Goal: Transaction & Acquisition: Purchase product/service

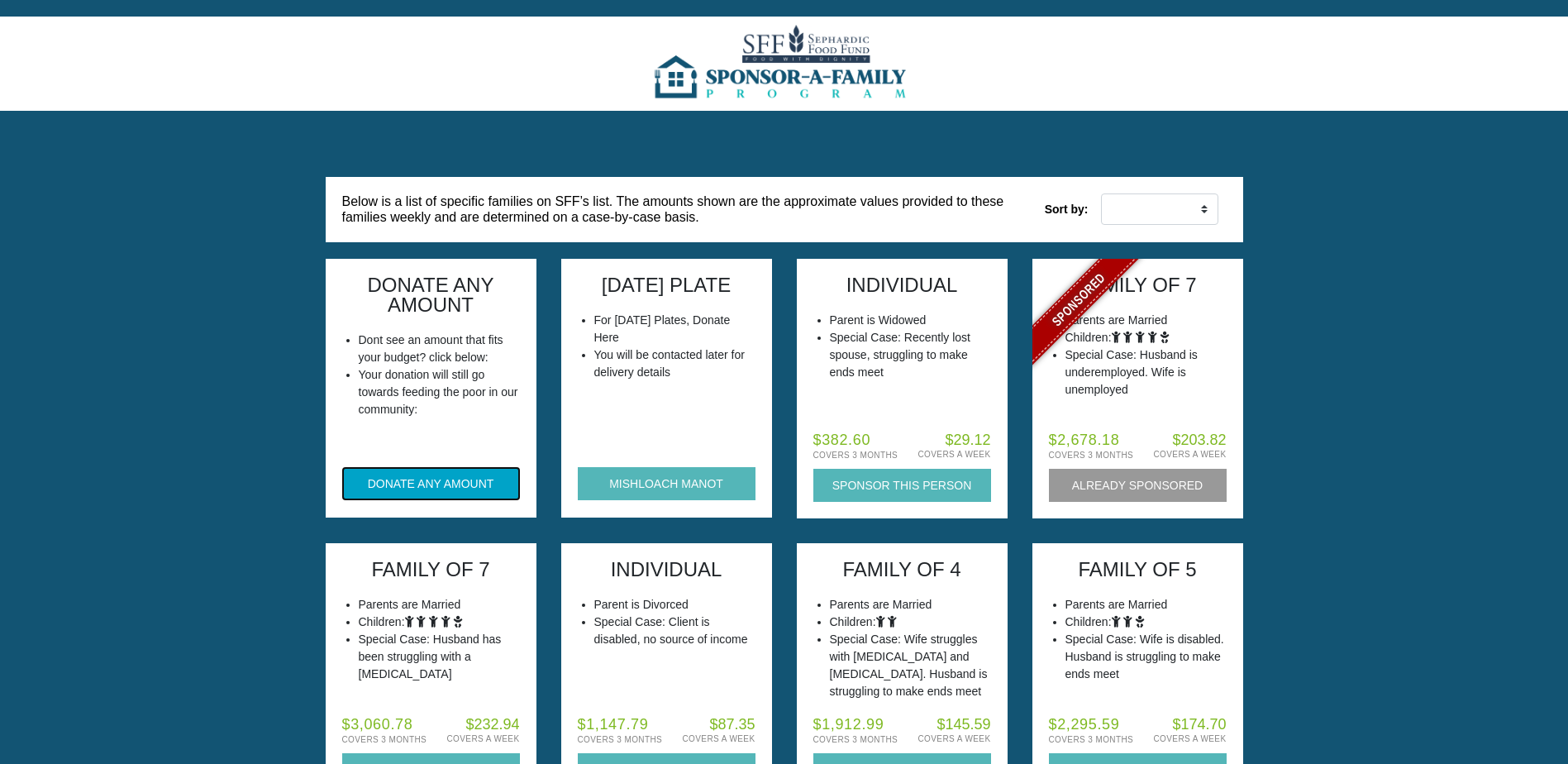
click at [402, 475] on button "DONATE ANY AMOUNT" at bounding box center [430, 484] width 178 height 33
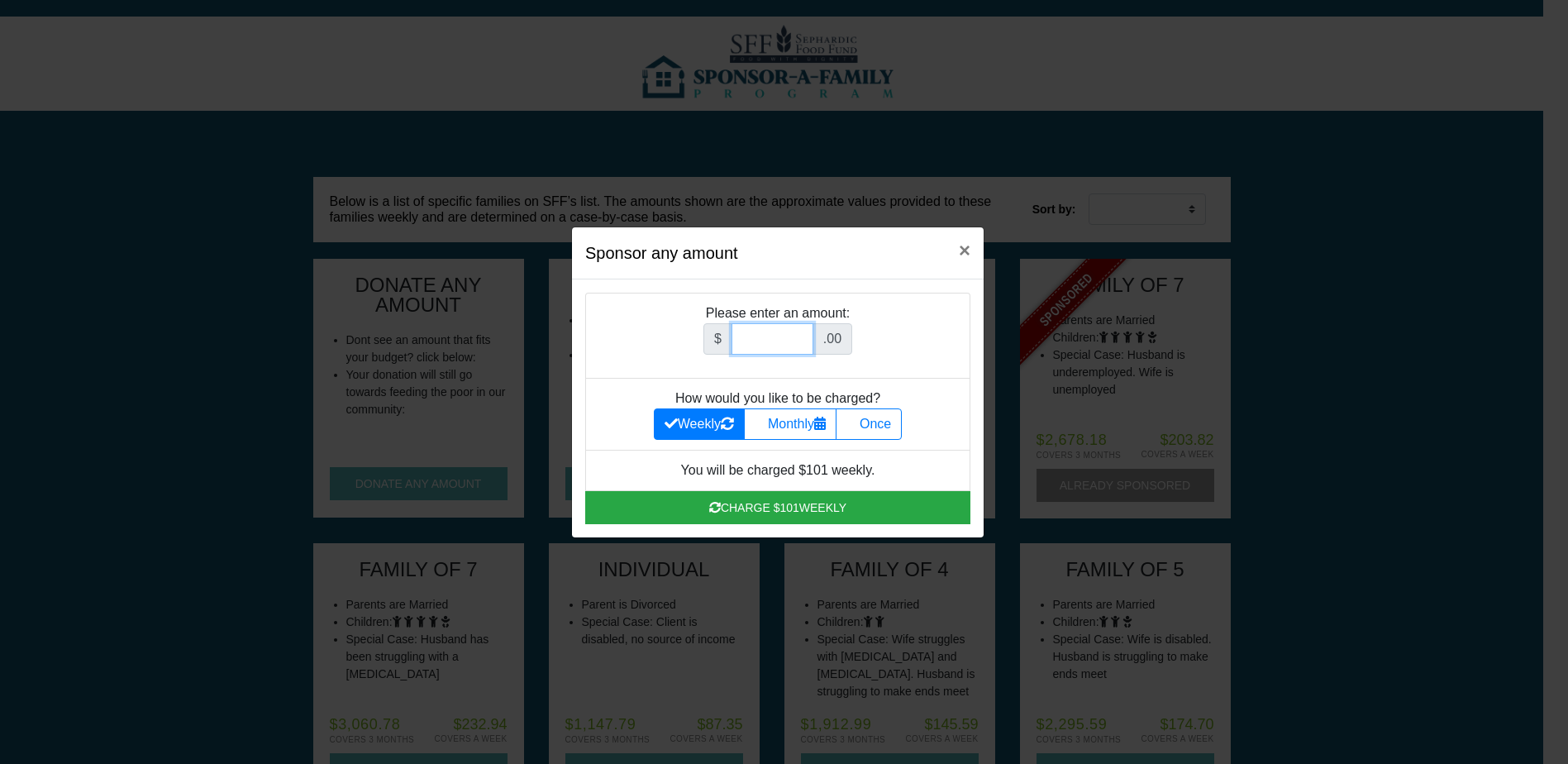
click at [760, 335] on input "Amount (to the nearest dollar)" at bounding box center [772, 338] width 82 height 31
type input "1800"
click at [878, 420] on label "Once" at bounding box center [869, 424] width 66 height 31
click at [857, 420] on input "Once" at bounding box center [851, 419] width 10 height 10
radio input "true"
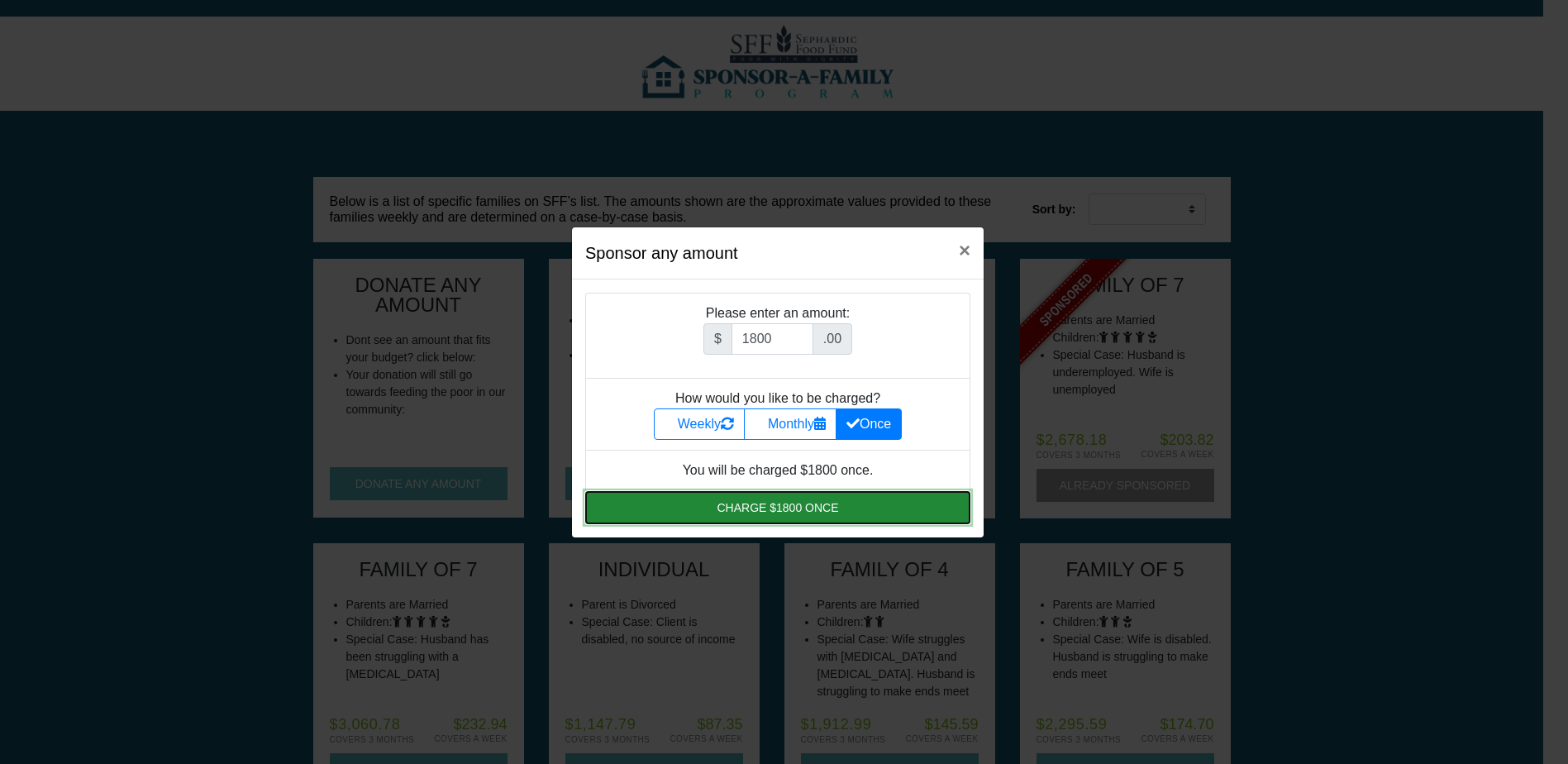
click at [819, 506] on button "Charge $1800 once" at bounding box center [777, 507] width 385 height 33
